Goal: Task Accomplishment & Management: Manage account settings

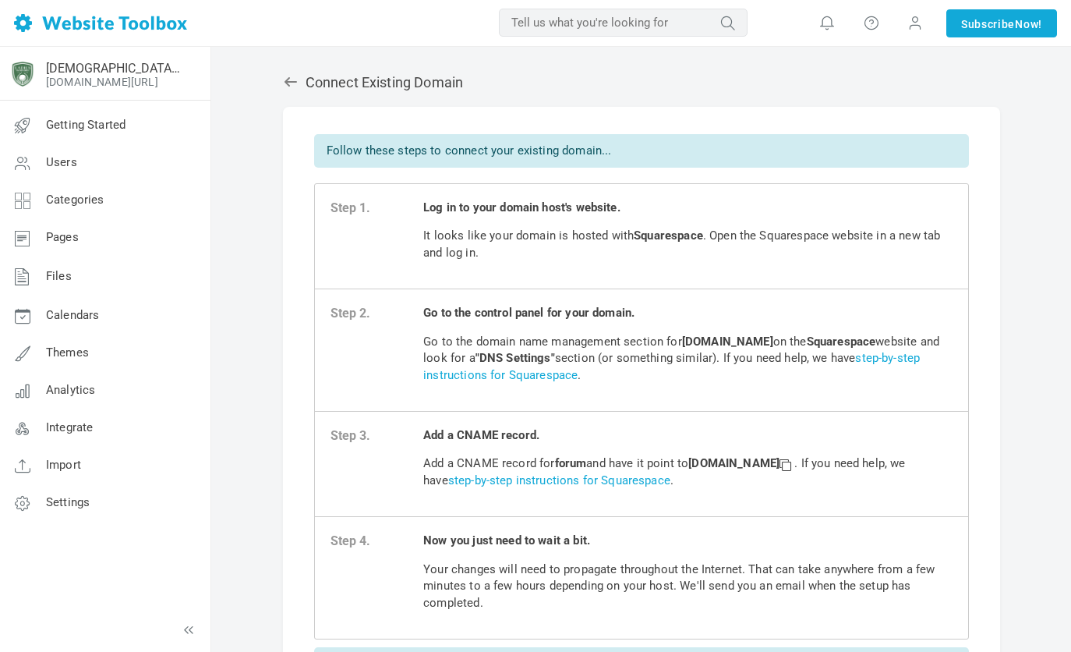
scroll to position [70, 0]
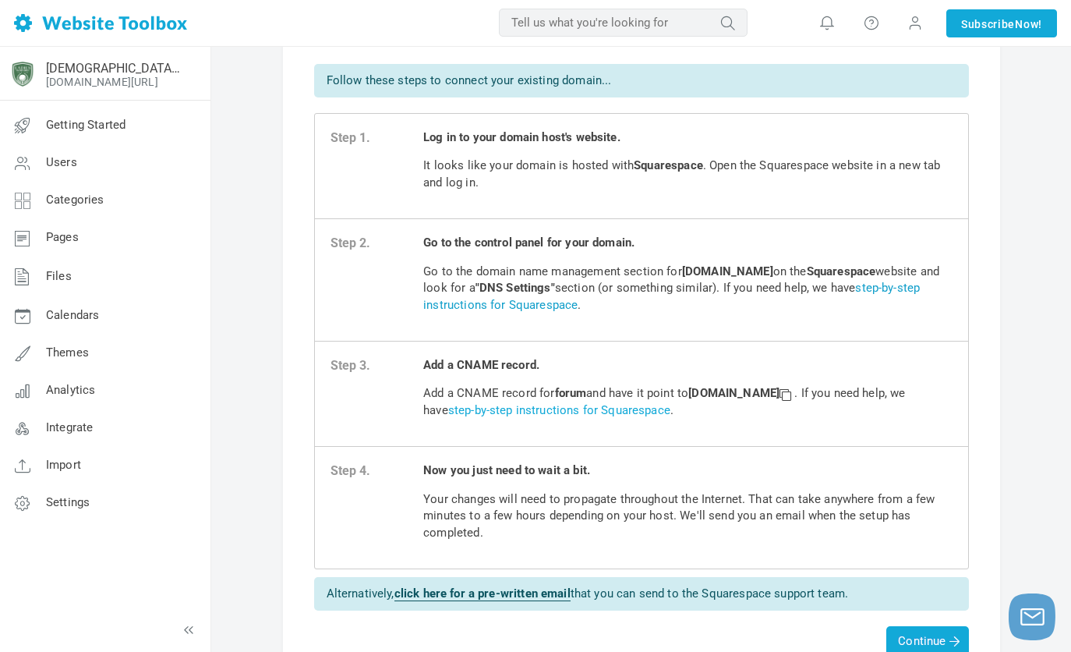
click at [547, 306] on link "step-by-step instructions for Squarespace" at bounding box center [671, 296] width 497 height 30
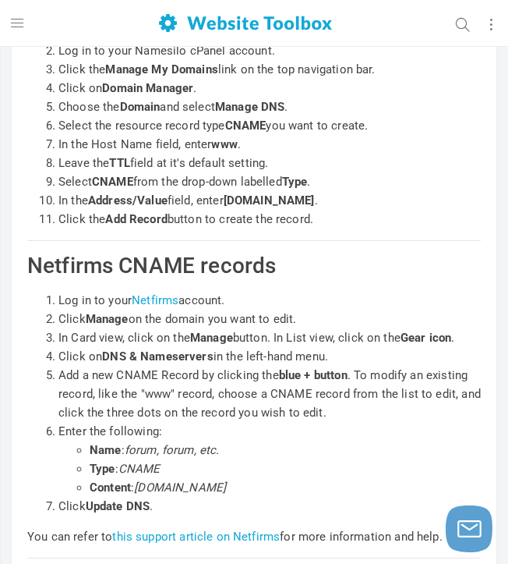
scroll to position [18527, 0]
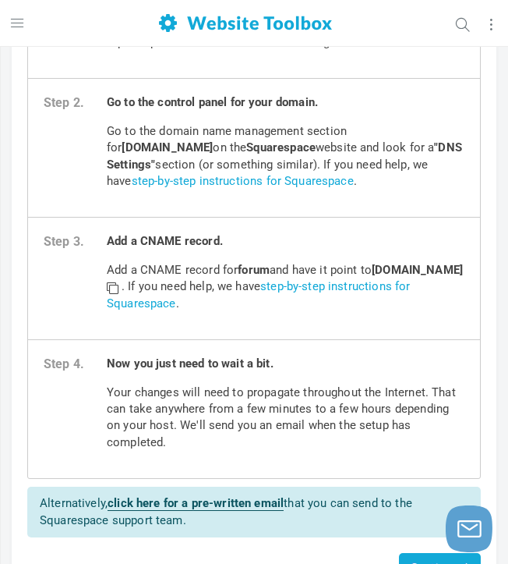
scroll to position [191, 0]
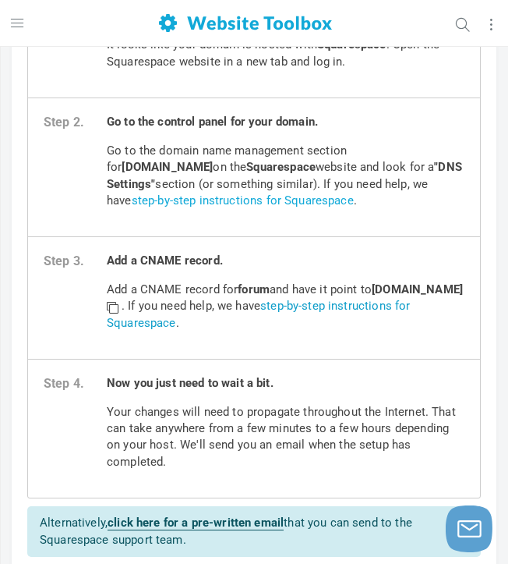
click at [410, 304] on link "step-by-step instructions for Squarespace" at bounding box center [258, 314] width 303 height 30
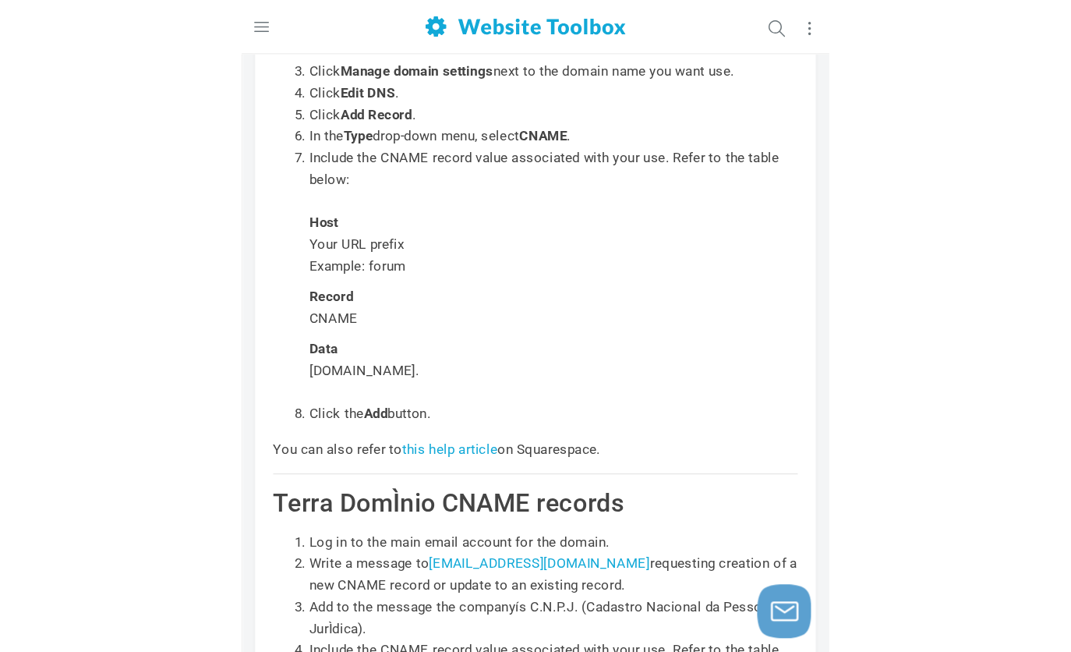
scroll to position [23197, 0]
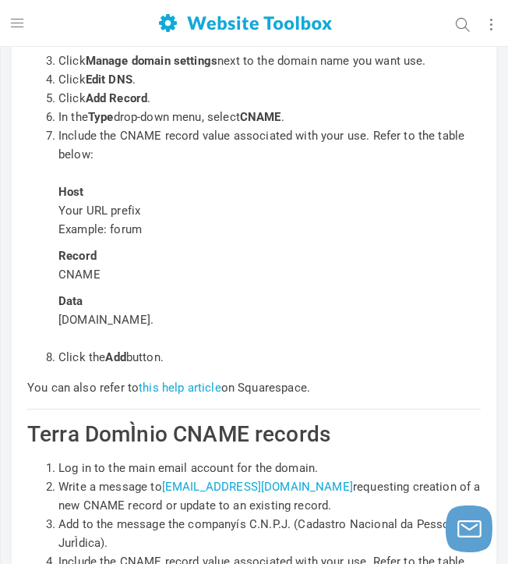
click at [154, 327] on span "[DOMAIN_NAME]." at bounding box center [105, 320] width 95 height 14
click at [154, 327] on span "custom.websitetoolbox.com." at bounding box center [105, 320] width 95 height 14
copy div "custom.websitetoolbox.com."
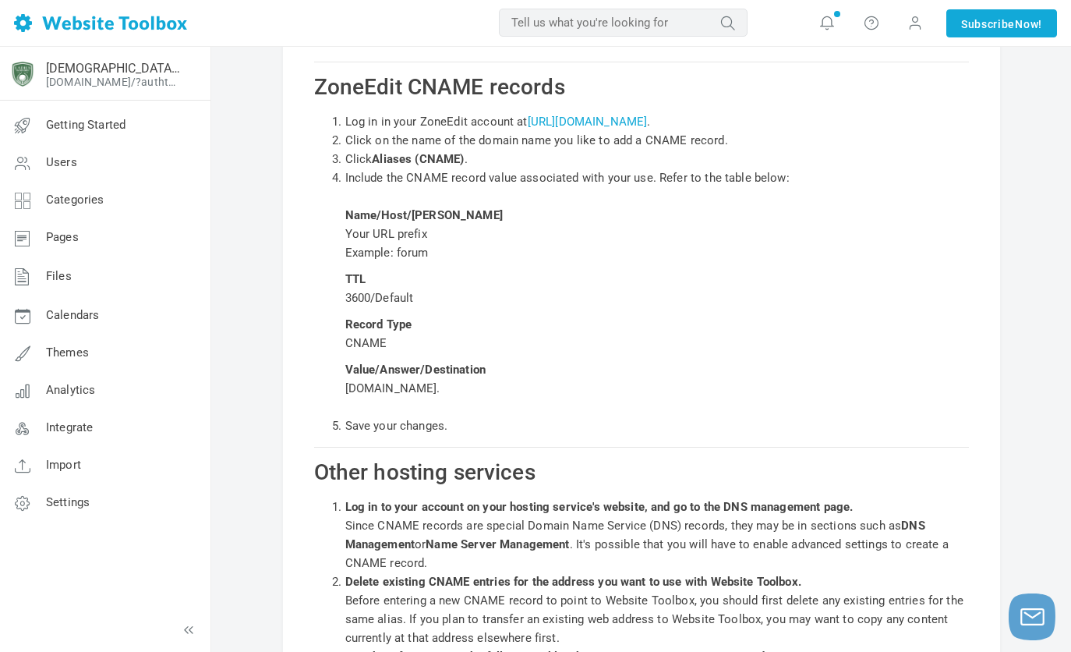
scroll to position [23051, 0]
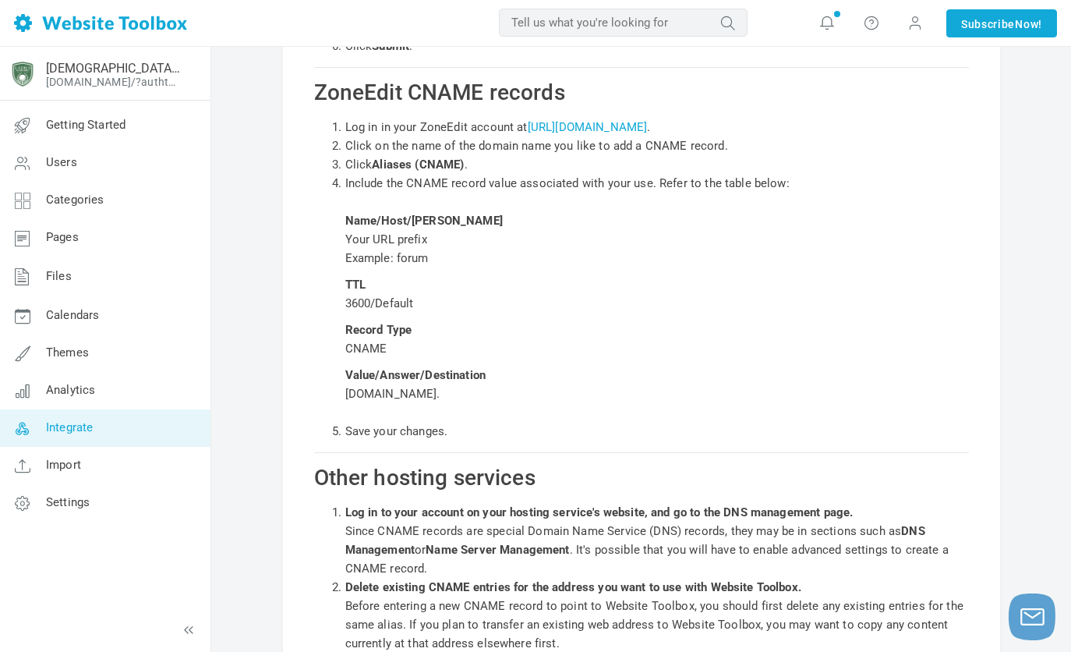
click at [67, 429] on span "Integrate" at bounding box center [69, 427] width 47 height 14
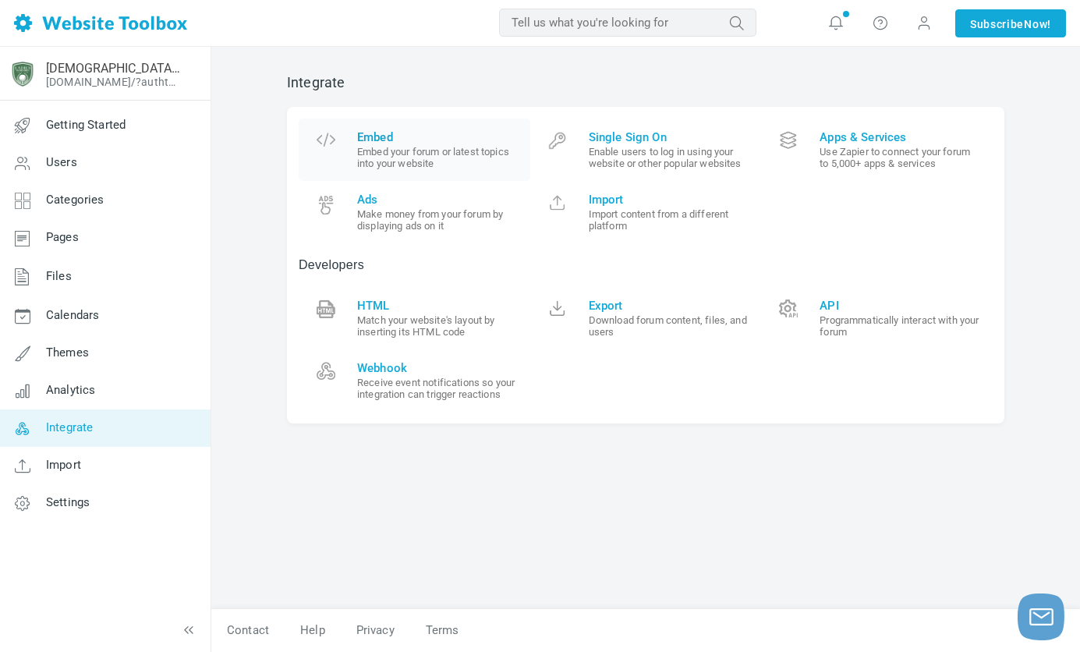
click at [383, 135] on span "Embed" at bounding box center [437, 137] width 161 height 14
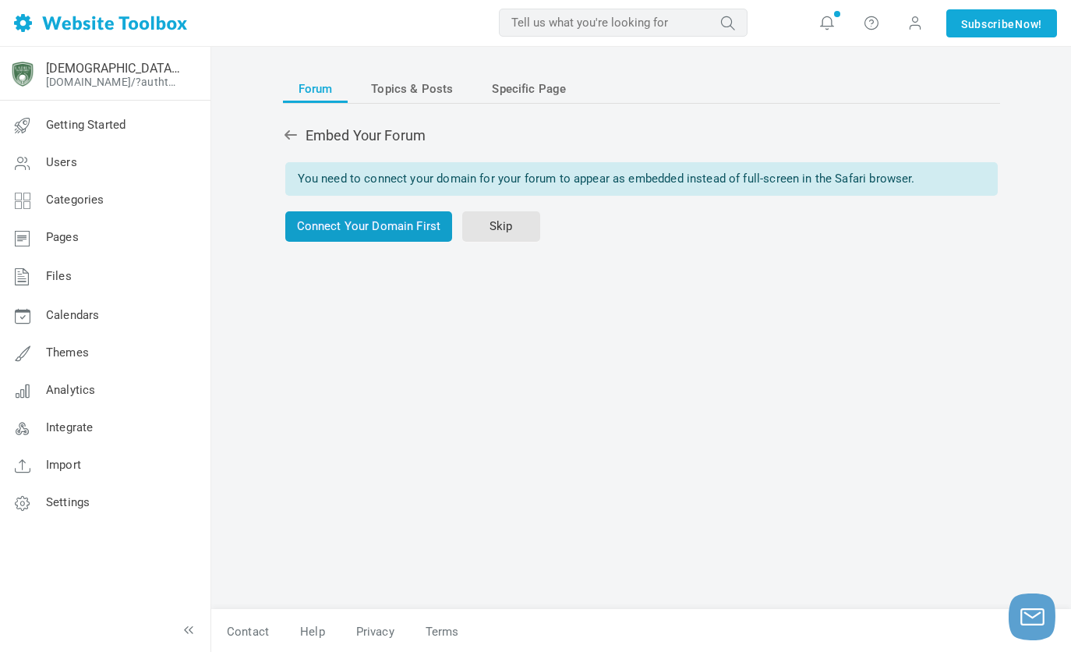
click at [363, 218] on link "Connect Your Domain First" at bounding box center [369, 226] width 168 height 30
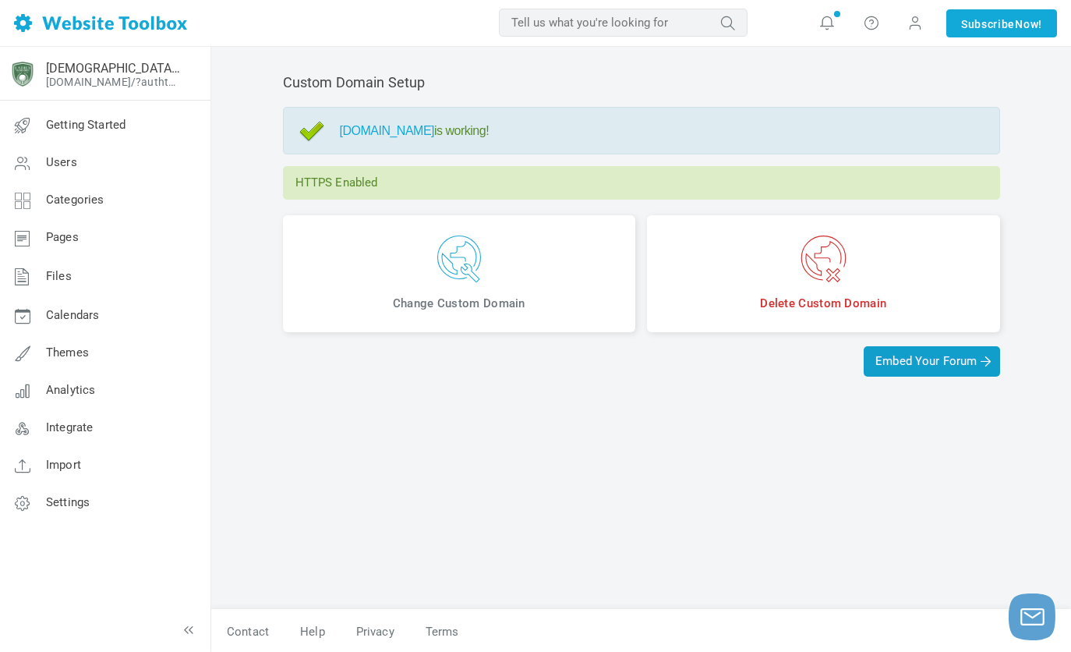
click at [907, 364] on span "Embed Your Forum" at bounding box center [932, 361] width 112 height 14
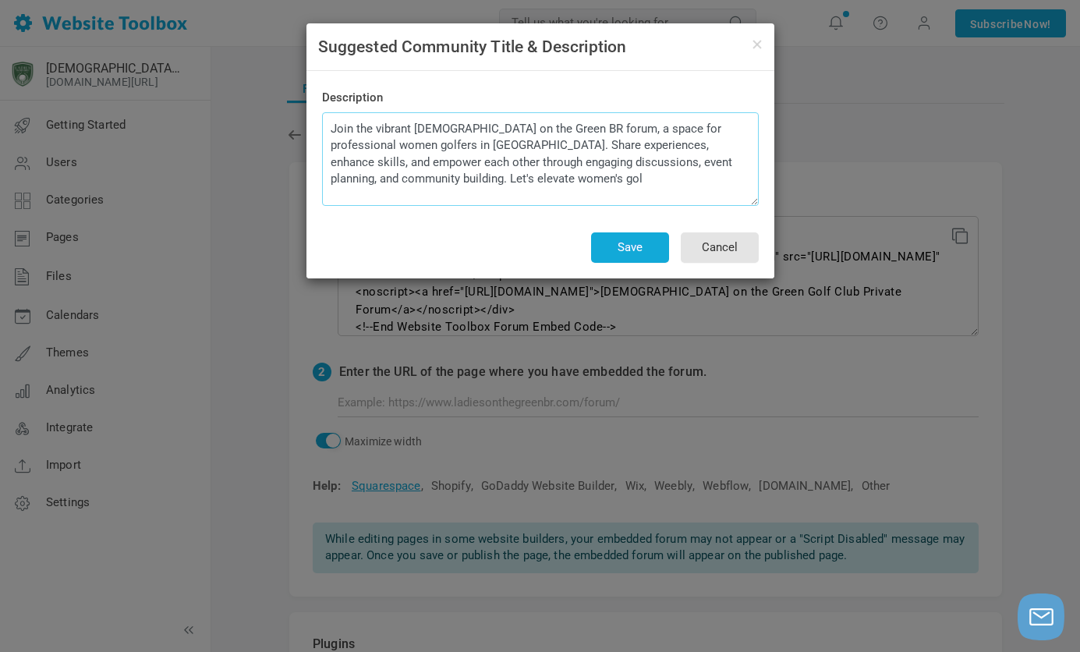
click at [533, 132] on textarea "Join the vibrant Ladies on the Green BR forum, a space for professional women g…" at bounding box center [540, 159] width 437 height 94
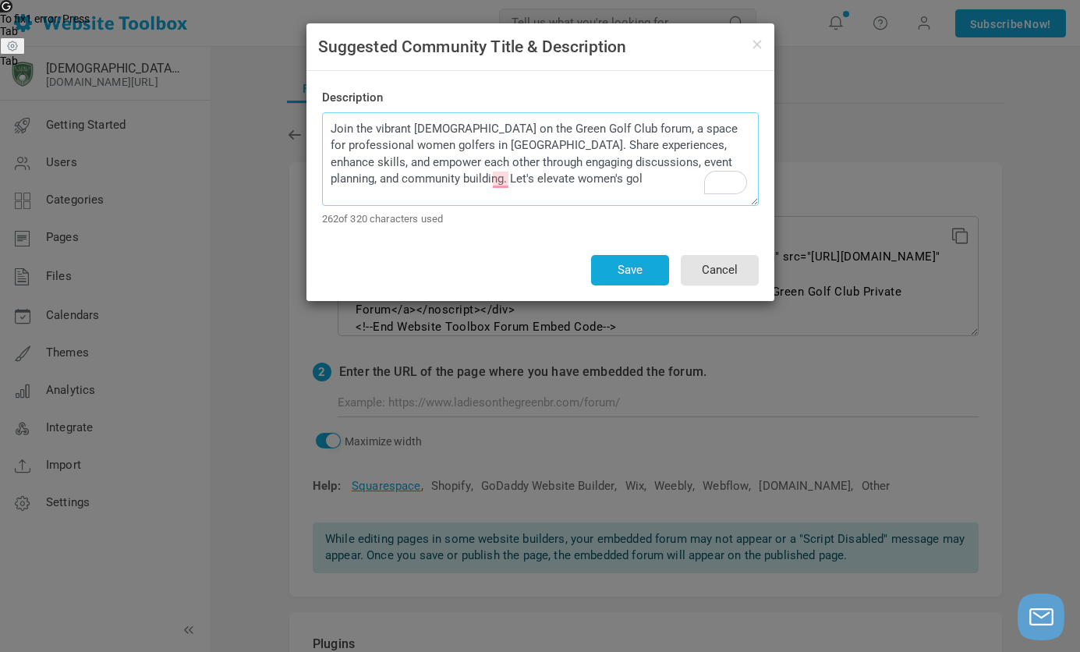
click at [530, 174] on textarea "Join the vibrant Ladies on the Green BR forum, a space for professional women g…" at bounding box center [540, 159] width 437 height 94
type textarea "Join the vibrant Ladies on the Green Golf Club forum, a space for professional …"
click at [624, 275] on button "Save" at bounding box center [630, 270] width 78 height 30
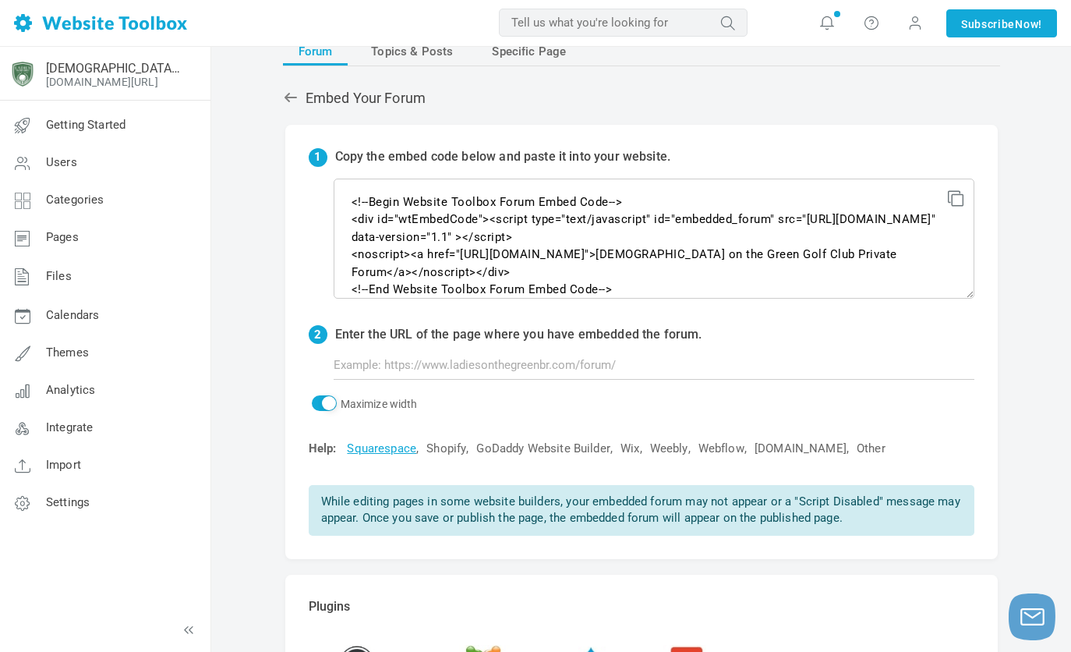
scroll to position [36, 0]
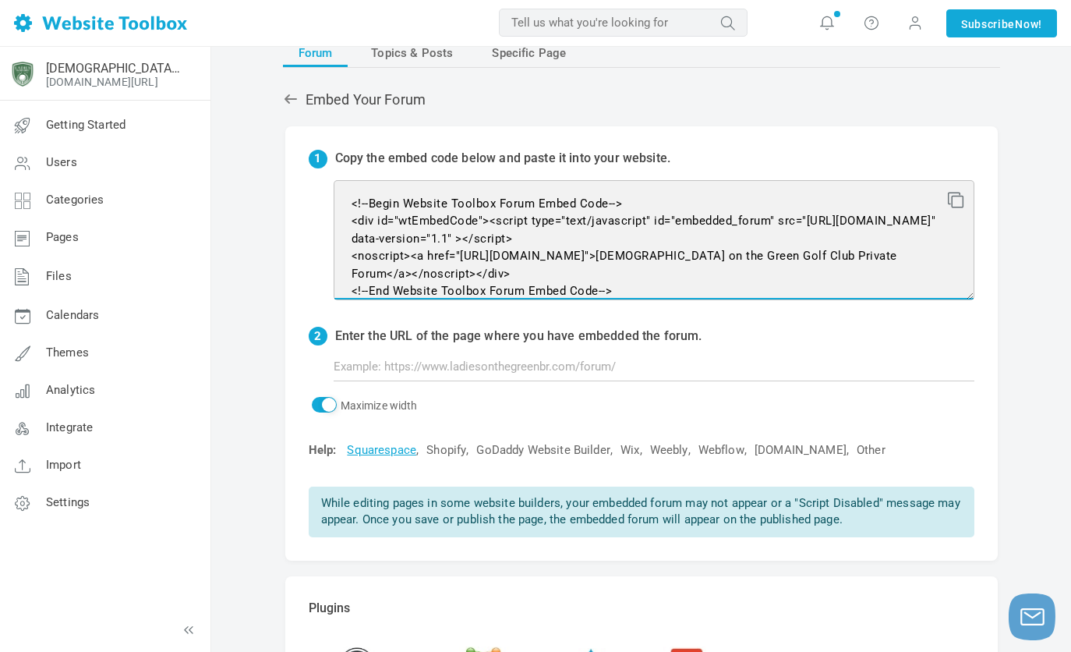
click at [523, 257] on textarea "<!--Begin Website Toolbox Forum Embed Code--> <div id="wtEmbedCode"><script typ…" at bounding box center [654, 240] width 641 height 120
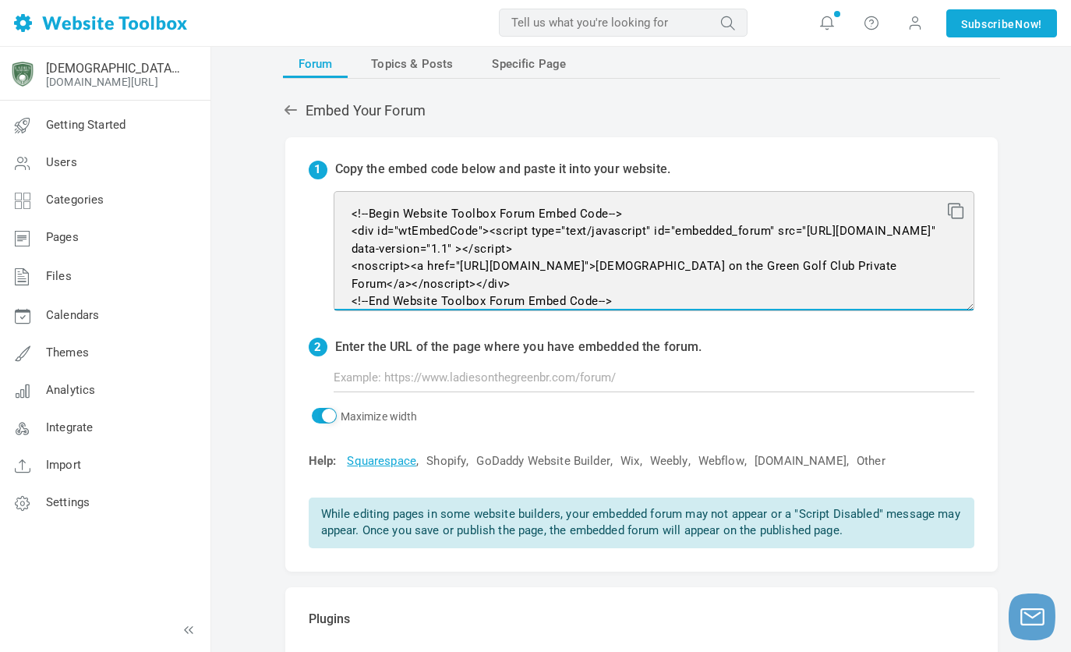
scroll to position [0, 0]
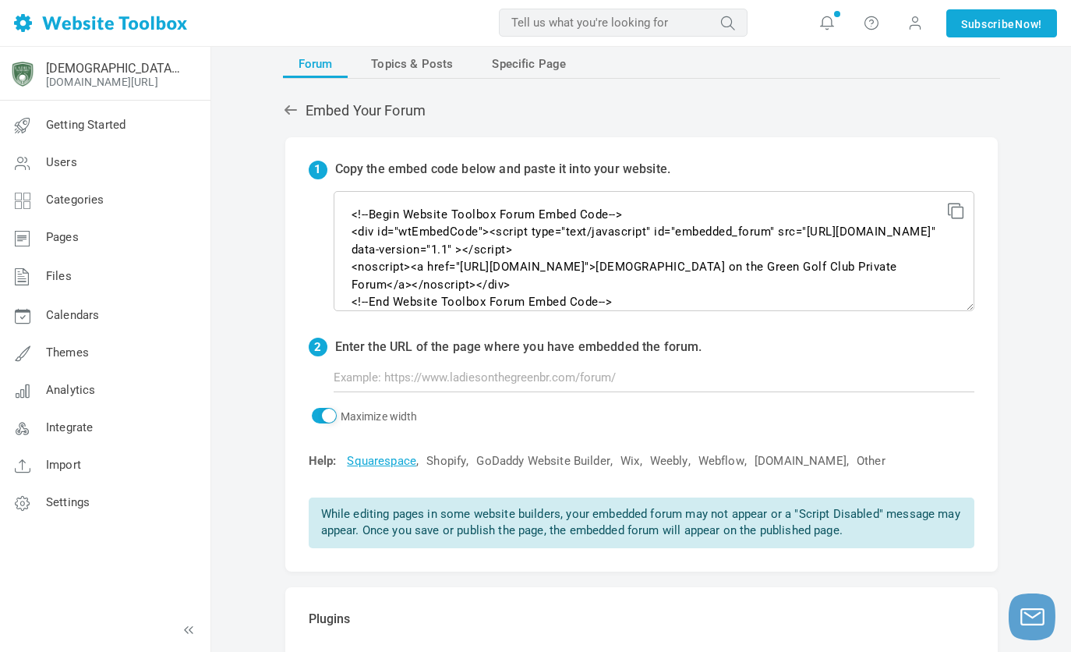
click at [377, 464] on link "Squarespace" at bounding box center [381, 461] width 69 height 16
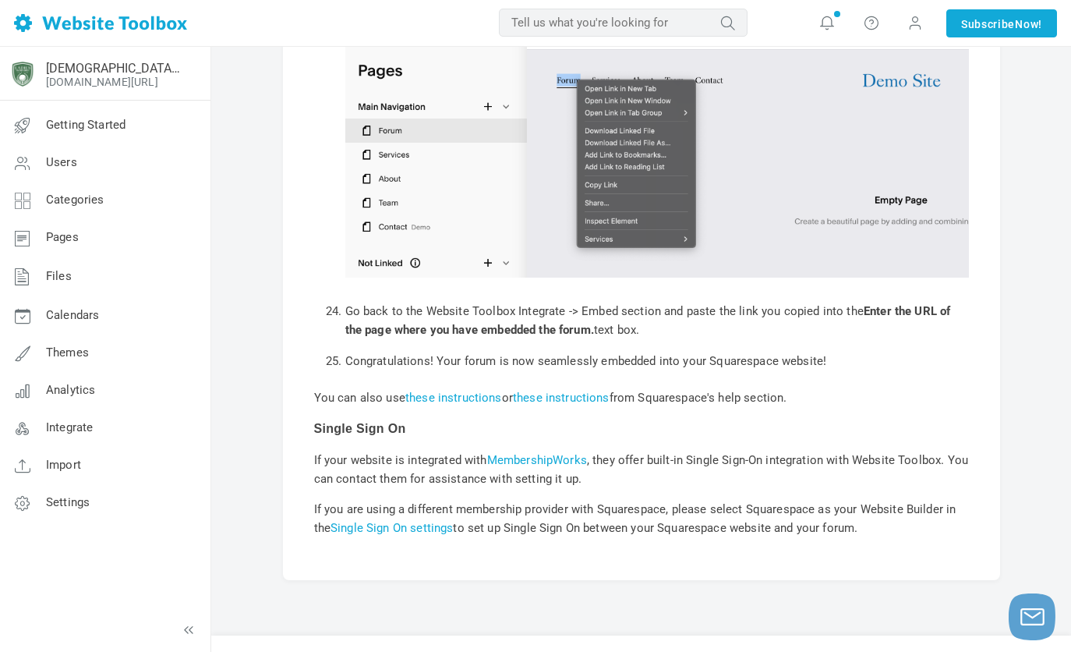
scroll to position [1286, 0]
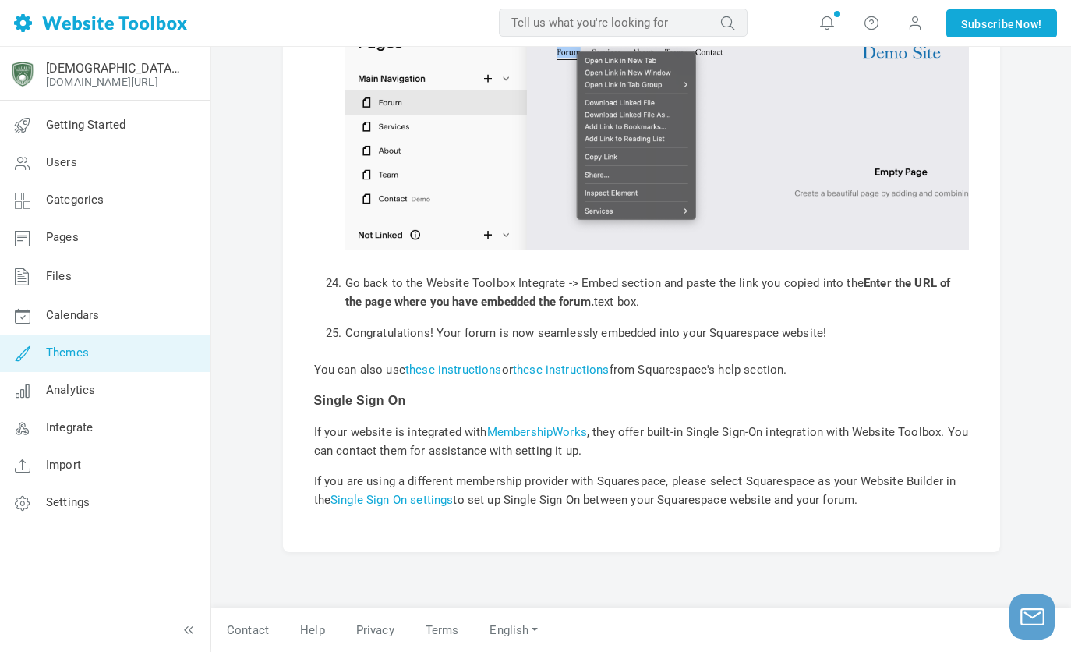
click at [74, 349] on span "Themes" at bounding box center [67, 352] width 43 height 14
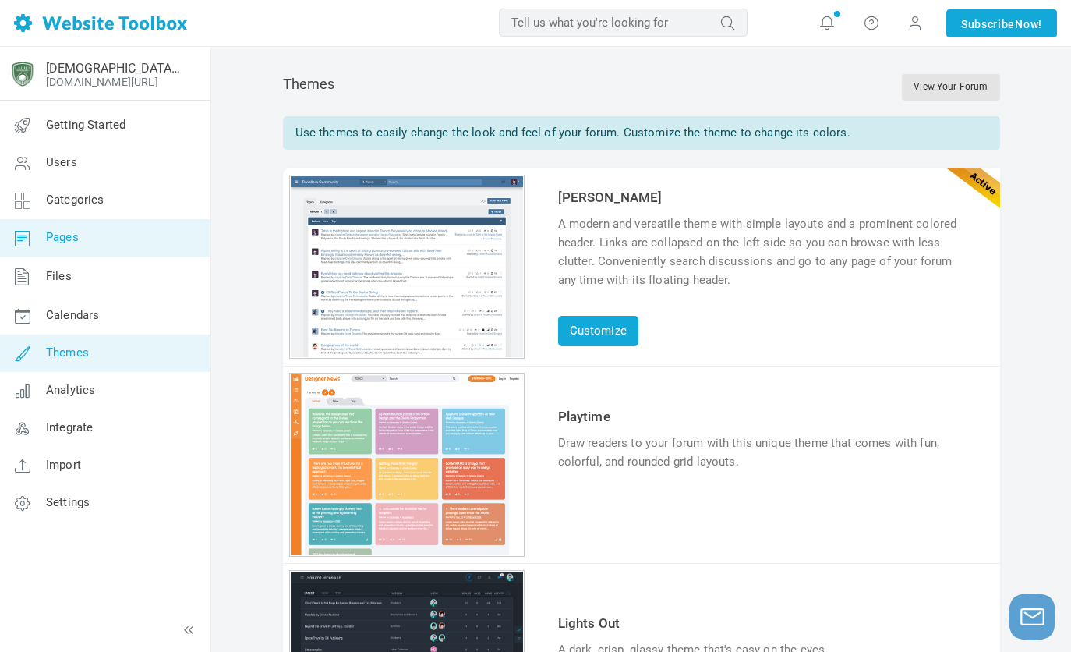
click at [64, 241] on span "Pages" at bounding box center [62, 237] width 33 height 14
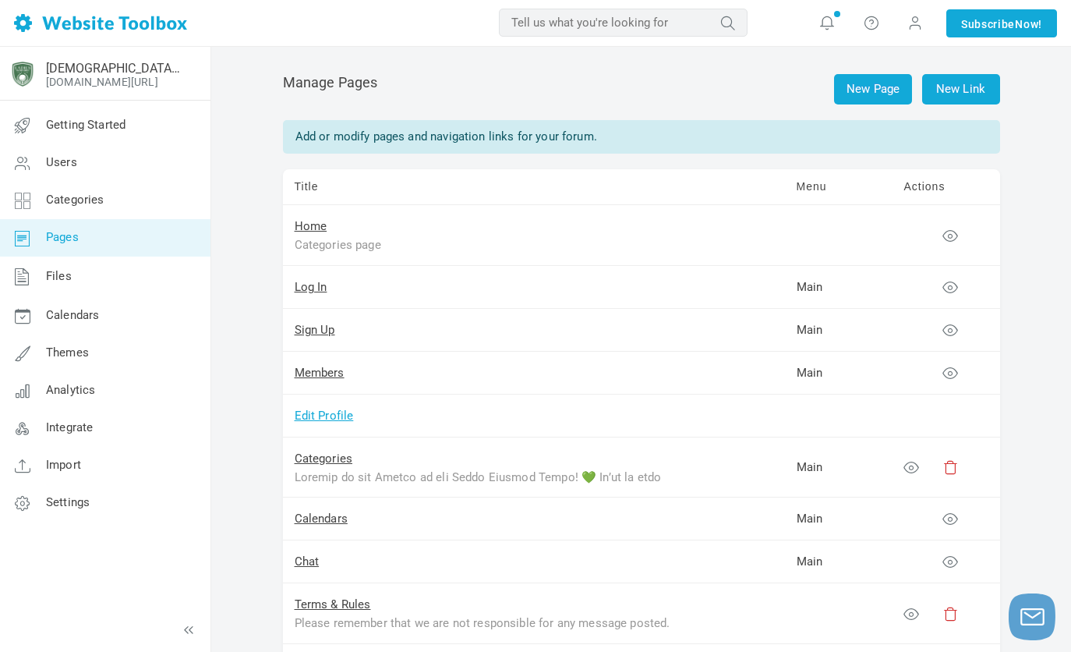
click at [332, 412] on link "Edit Profile" at bounding box center [324, 416] width 59 height 14
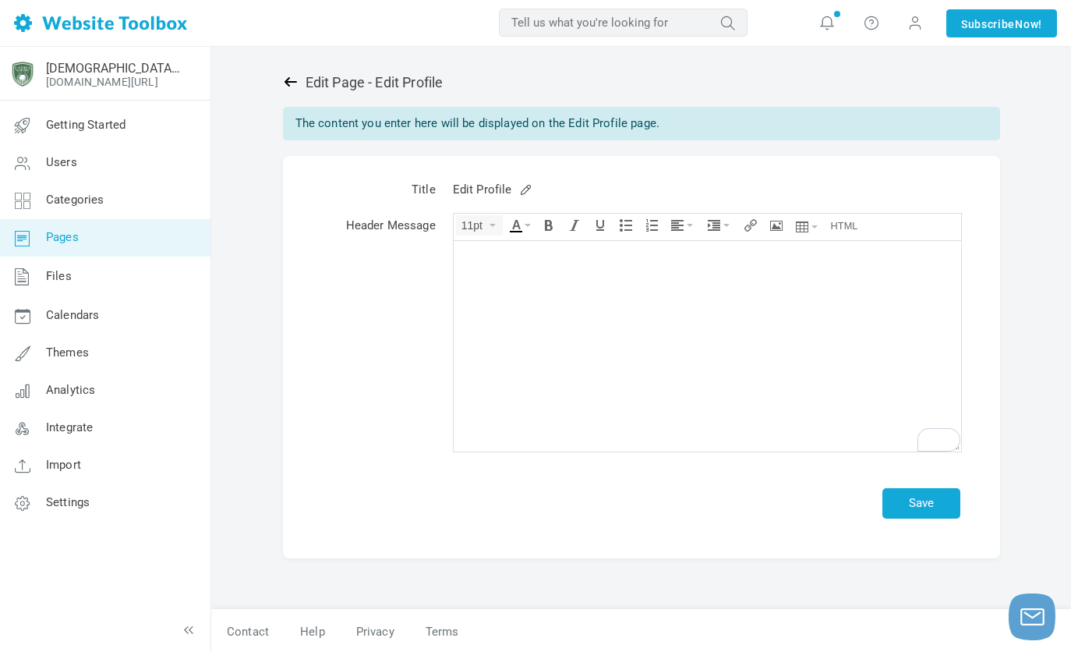
click at [285, 84] on icon at bounding box center [291, 82] width 16 height 16
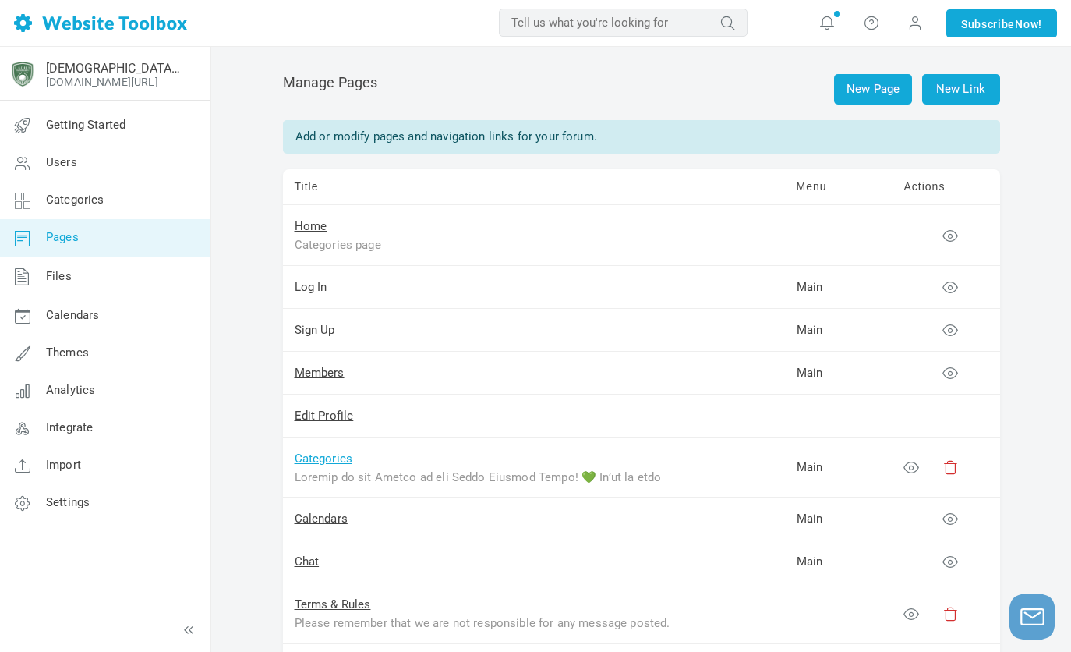
click at [339, 452] on link "Categories" at bounding box center [324, 459] width 58 height 14
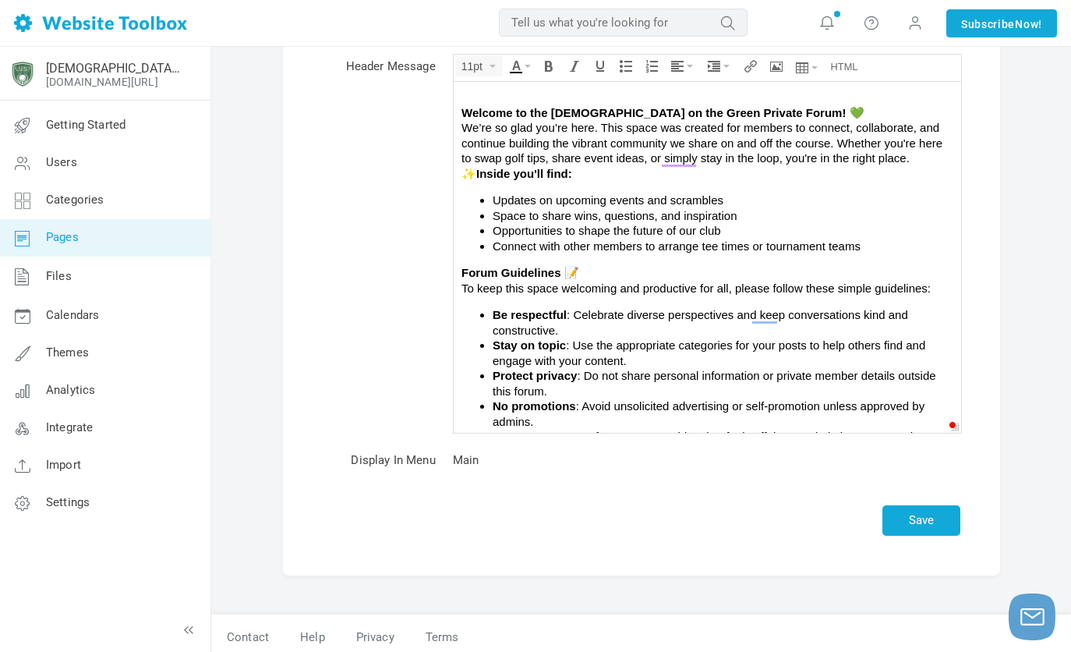
scroll to position [176, 0]
click at [79, 347] on span "Themes" at bounding box center [67, 352] width 43 height 14
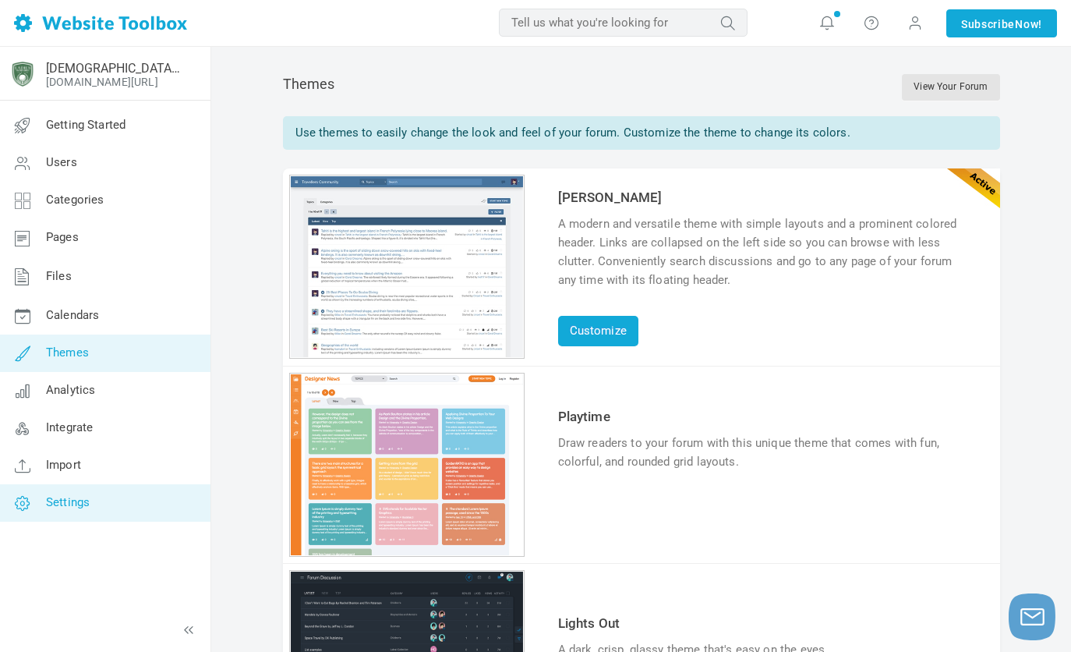
click at [57, 513] on link "Settings" at bounding box center [104, 502] width 211 height 37
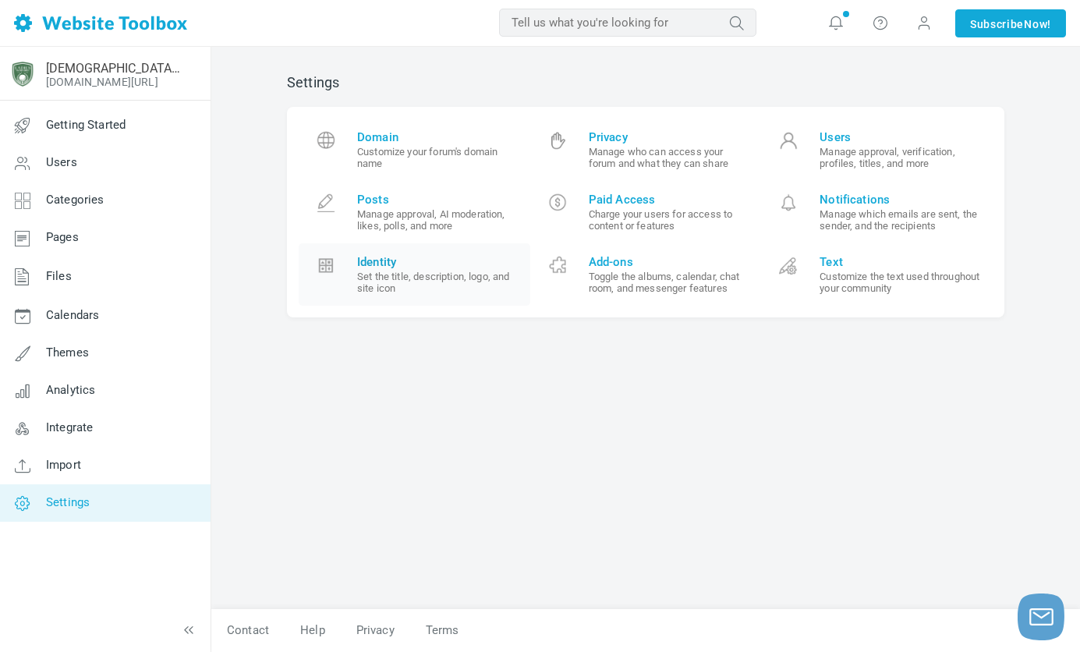
click at [390, 278] on small "Set the title, description, logo, and site icon" at bounding box center [437, 282] width 161 height 23
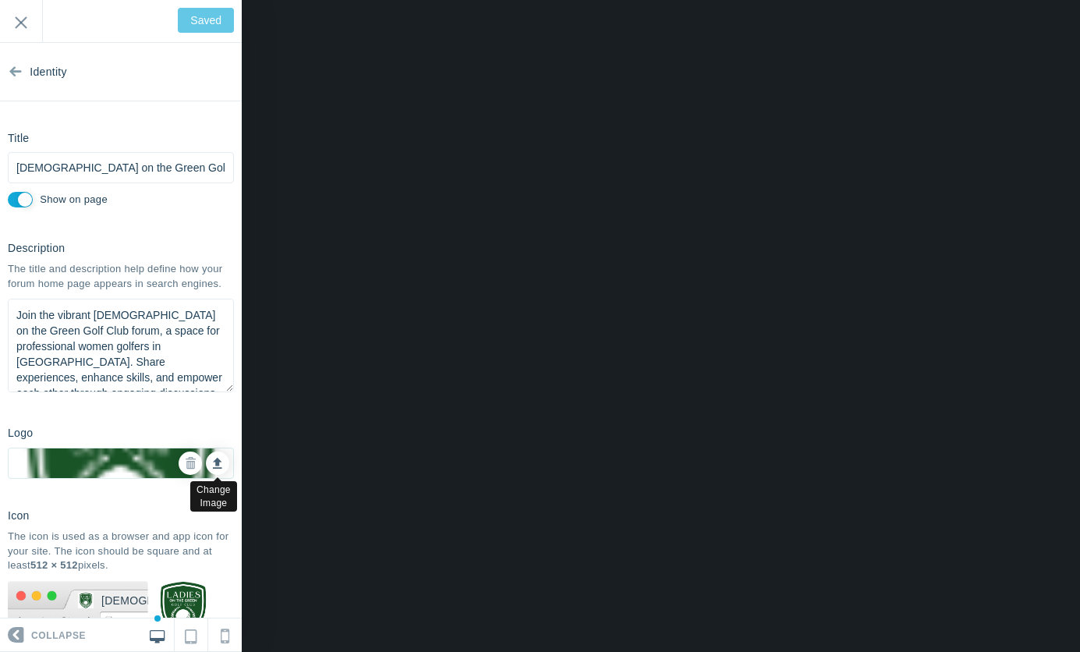
click at [213, 466] on icon at bounding box center [217, 460] width 9 height 11
type input "C:\fakepath\LOTGBR LOGO TRANSPARENT BKGRD.png"
type input "Save"
click at [213, 466] on icon at bounding box center [217, 460] width 9 height 11
type input "C:\fakepath\LOTGBR LOGO TRANSPARENT BKGRD.png"
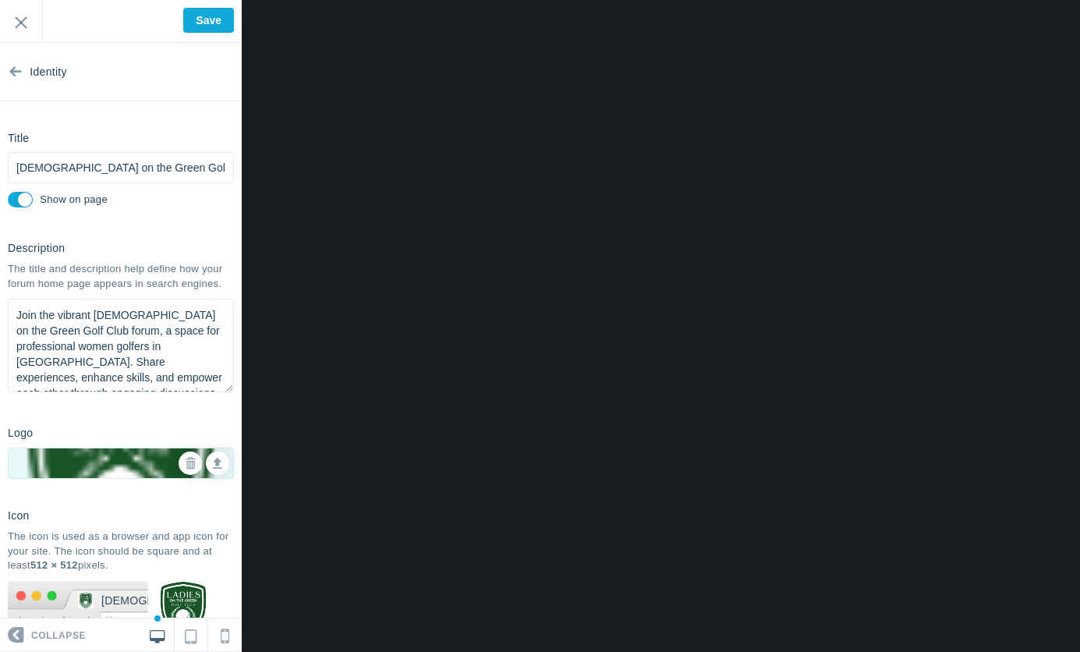
click at [126, 482] on img at bounding box center [121, 463] width 225 height 225
click at [185, 469] on icon at bounding box center [190, 463] width 11 height 11
click at [208, 479] on input "file" at bounding box center [204, 476] width 23 height 23
type input "C:\fakepath\LOTGBR LOGO TRANSPARENT BKGRD.png"
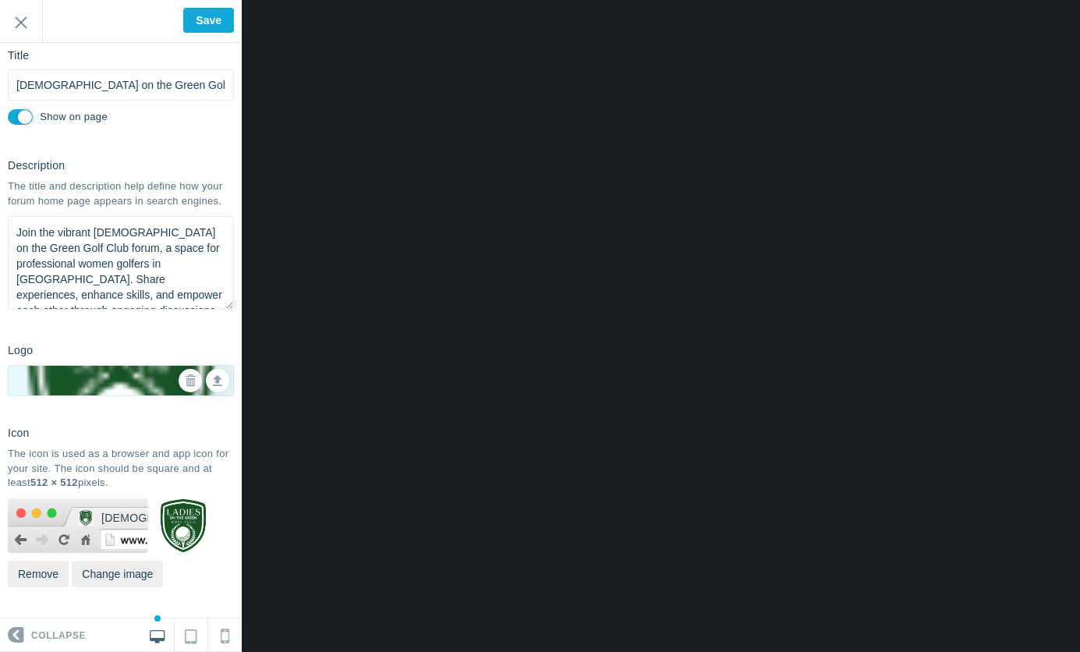
scroll to position [96, 0]
click at [126, 579] on button "Change image" at bounding box center [117, 574] width 91 height 27
type input "C:\fakepath\LOTGBR LOGO TRANSPARENT BKGRD.png"
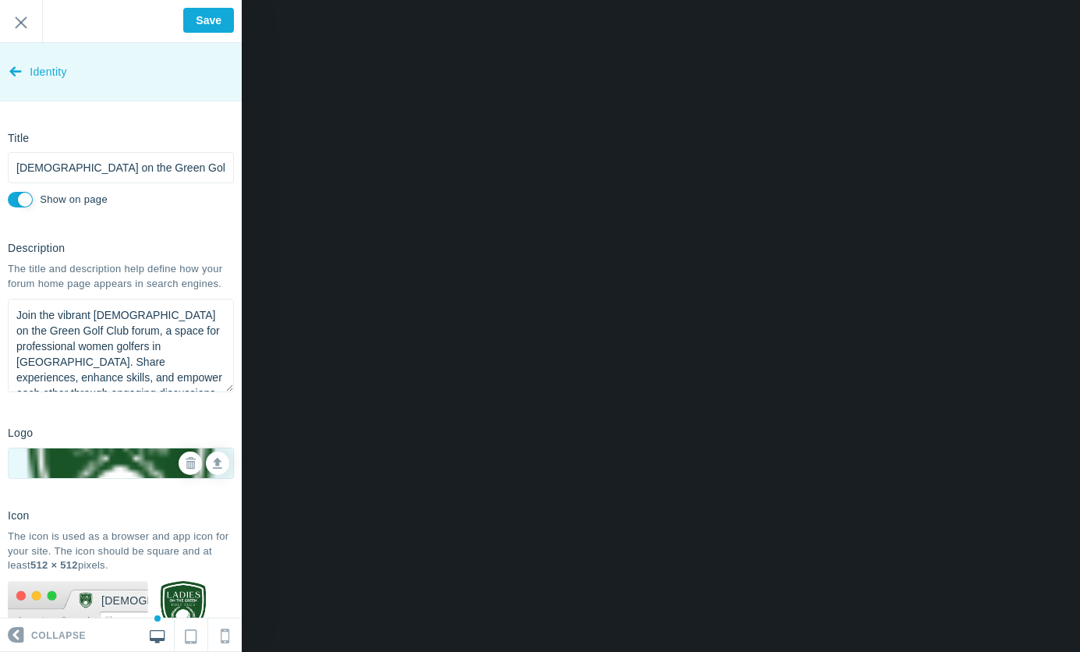
click at [19, 63] on icon at bounding box center [15, 68] width 12 height 58
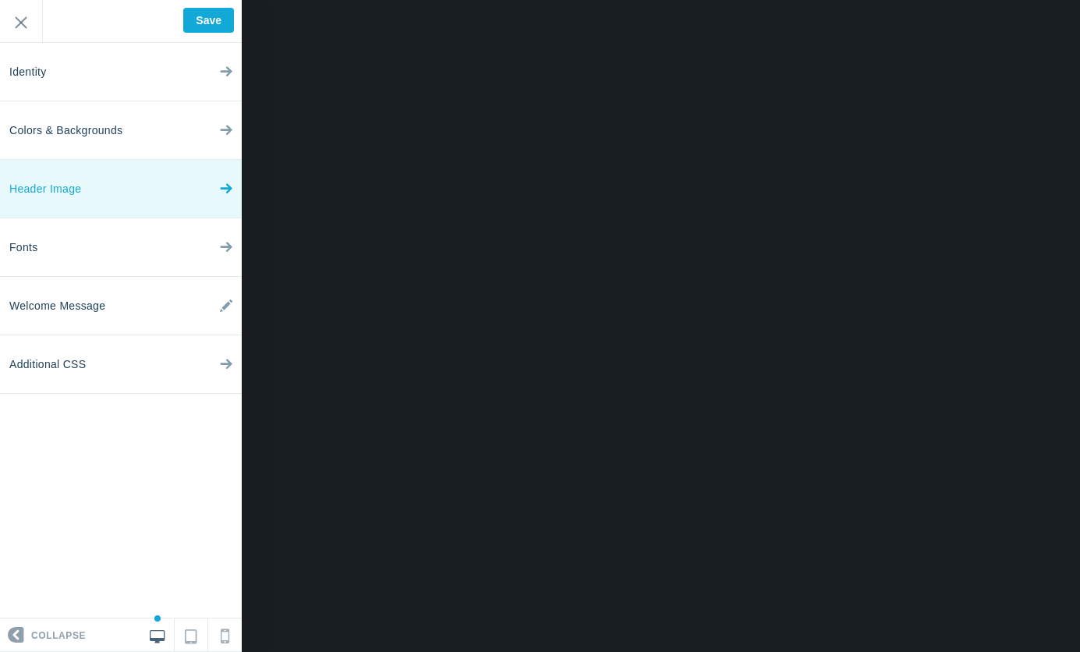
click at [130, 170] on link "Header Image" at bounding box center [121, 189] width 242 height 58
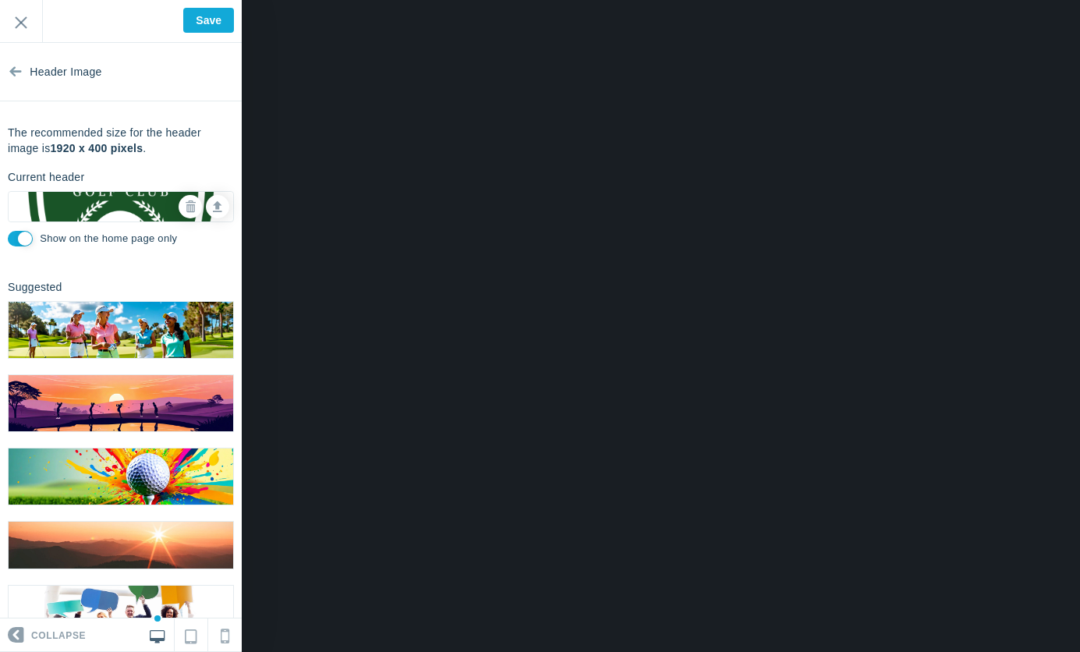
click at [142, 331] on img at bounding box center [121, 330] width 225 height 56
click at [139, 396] on img at bounding box center [121, 403] width 225 height 56
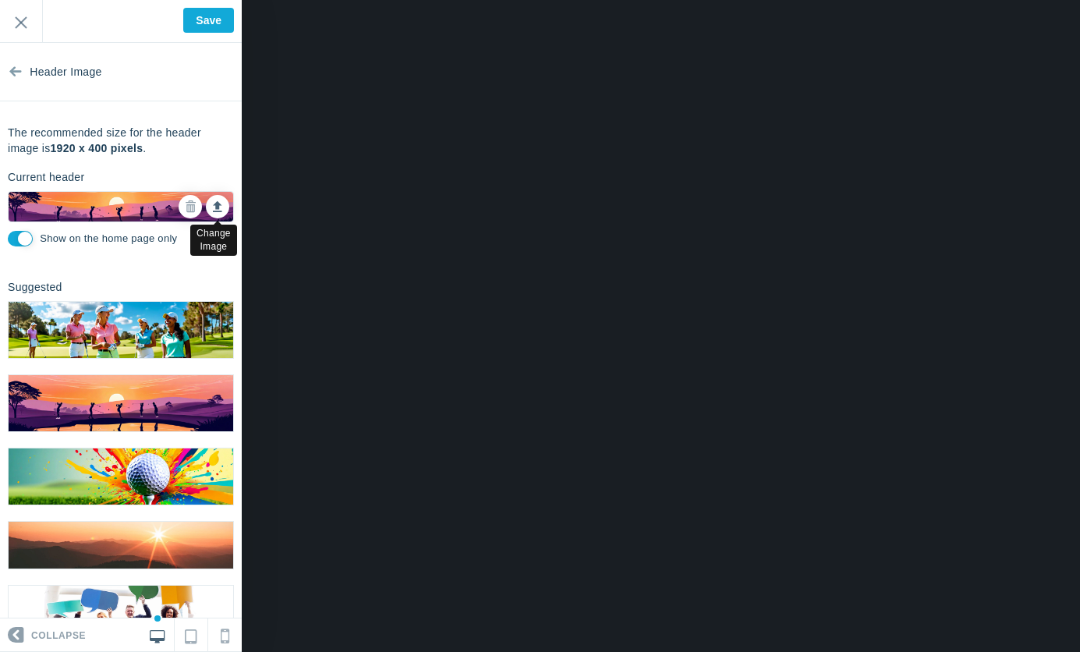
click at [206, 212] on link at bounding box center [217, 206] width 23 height 23
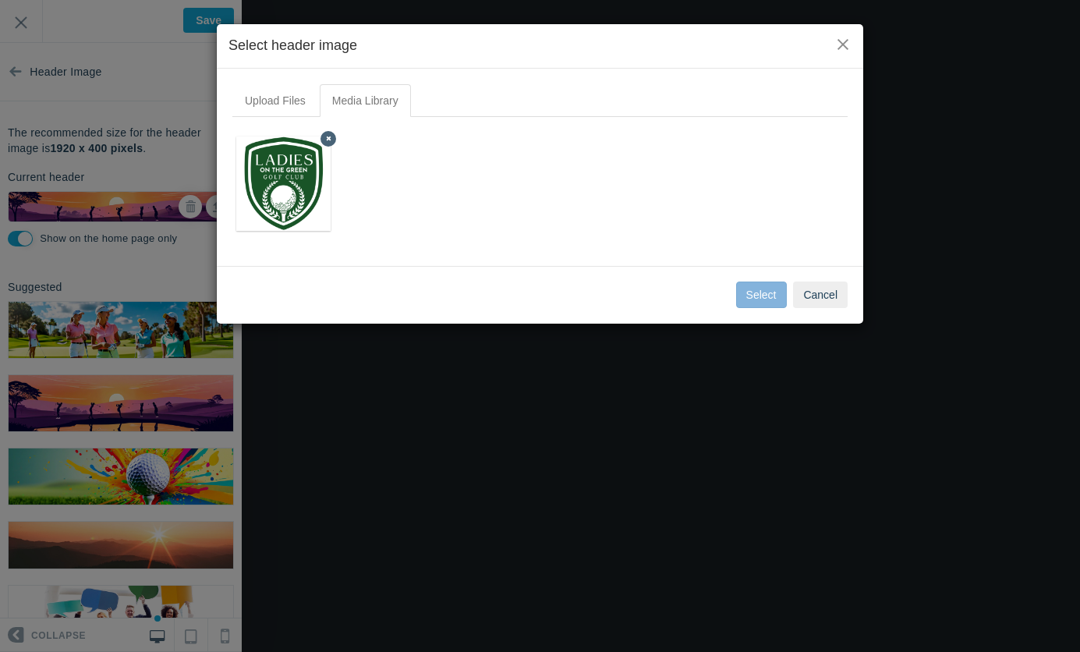
click at [300, 209] on img at bounding box center [283, 183] width 94 height 94
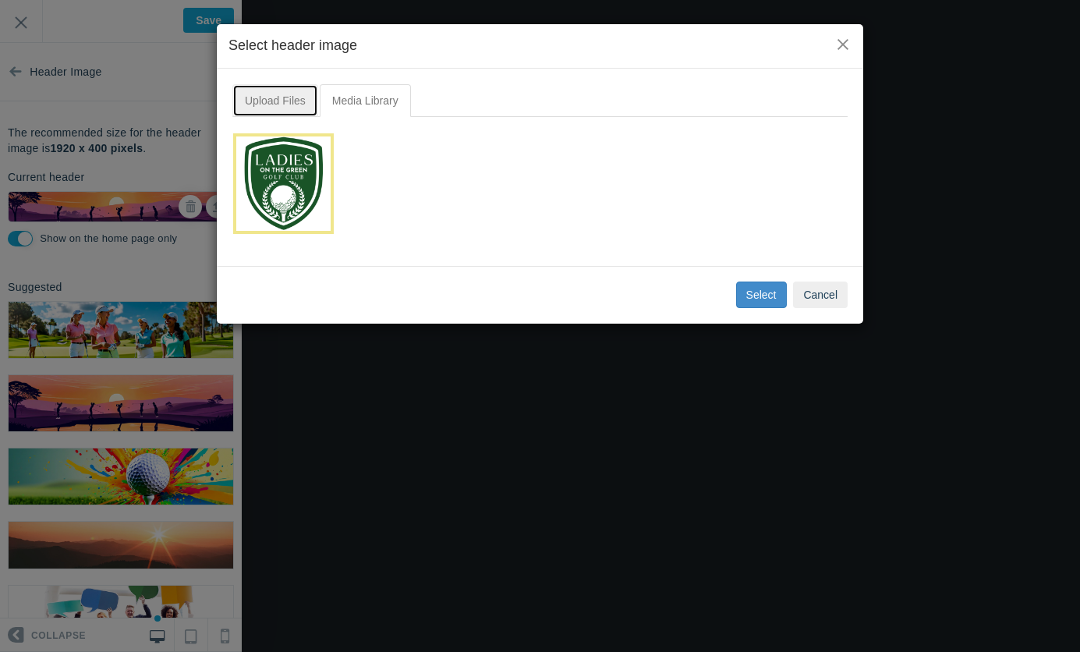
click at [279, 101] on link "Upload Files" at bounding box center [275, 100] width 86 height 33
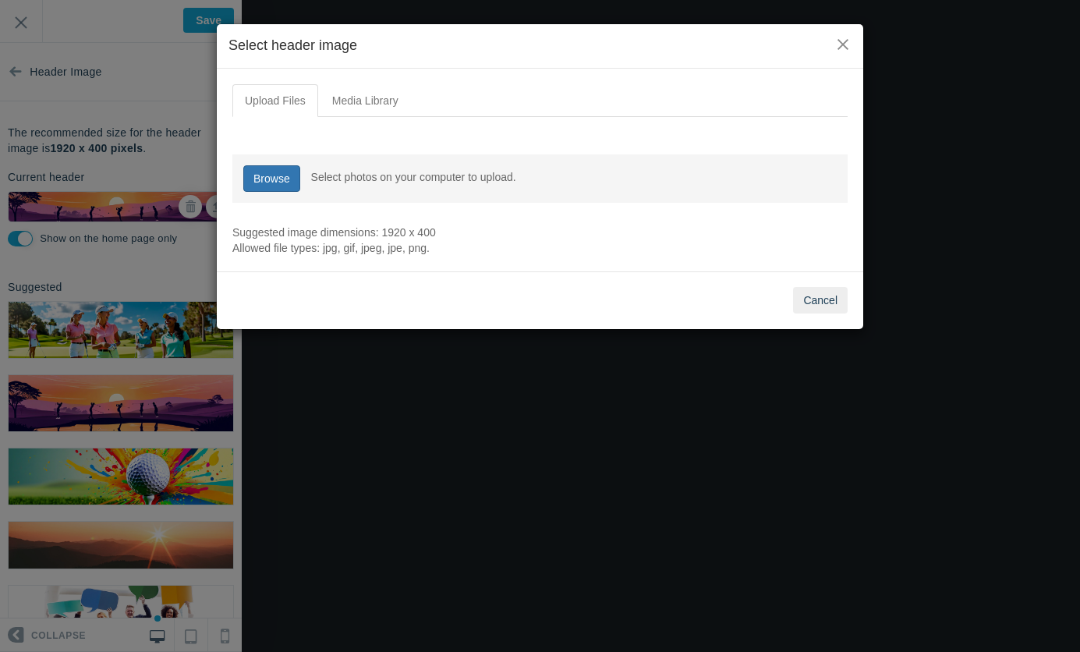
click at [276, 179] on link "Browse" at bounding box center [271, 178] width 57 height 27
type input "C:\fakepath\TEE TIME CONNECTIONS.png"
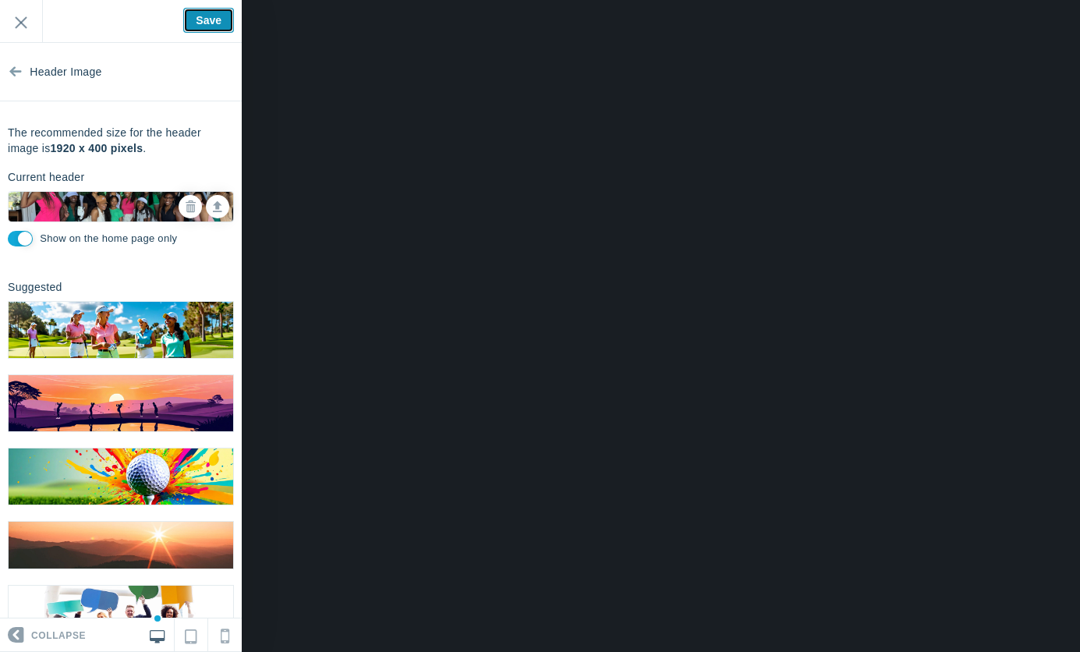
click at [193, 27] on input "Save" at bounding box center [208, 20] width 51 height 25
type input "Saved"
click at [30, 25] on input "Exit" at bounding box center [21, 21] width 42 height 43
